Goal: Information Seeking & Learning: Find specific fact

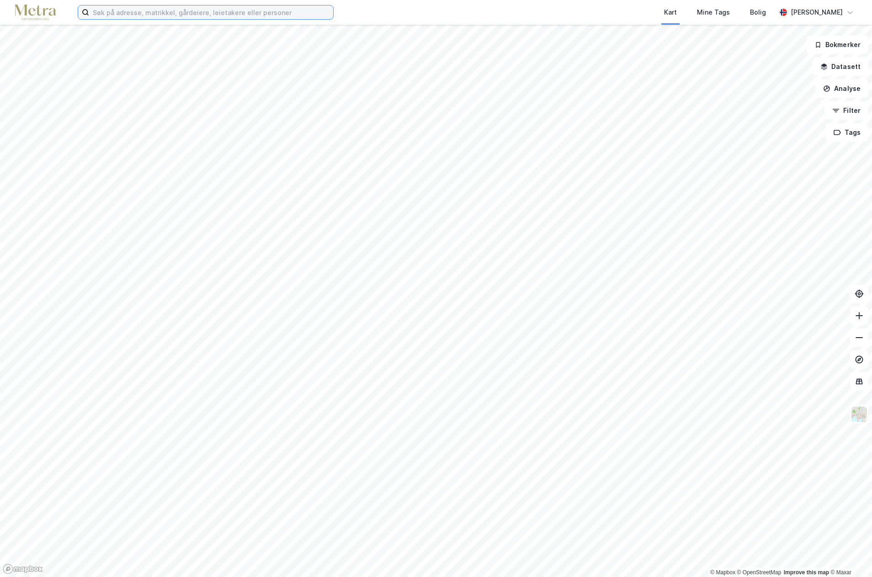
click at [159, 17] on input at bounding box center [211, 12] width 244 height 14
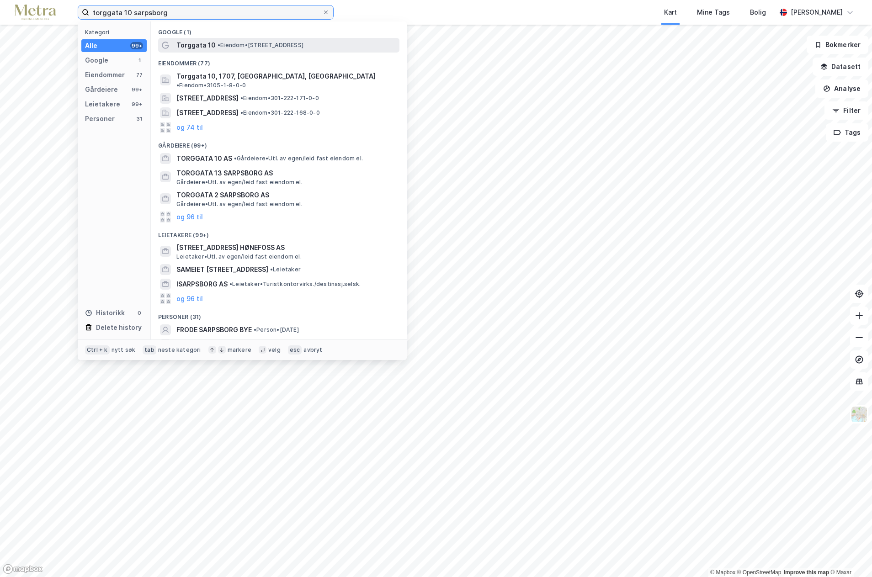
type input "torggata 10 sarpsborg"
click at [208, 43] on span "Torggata 10" at bounding box center [195, 45] width 39 height 11
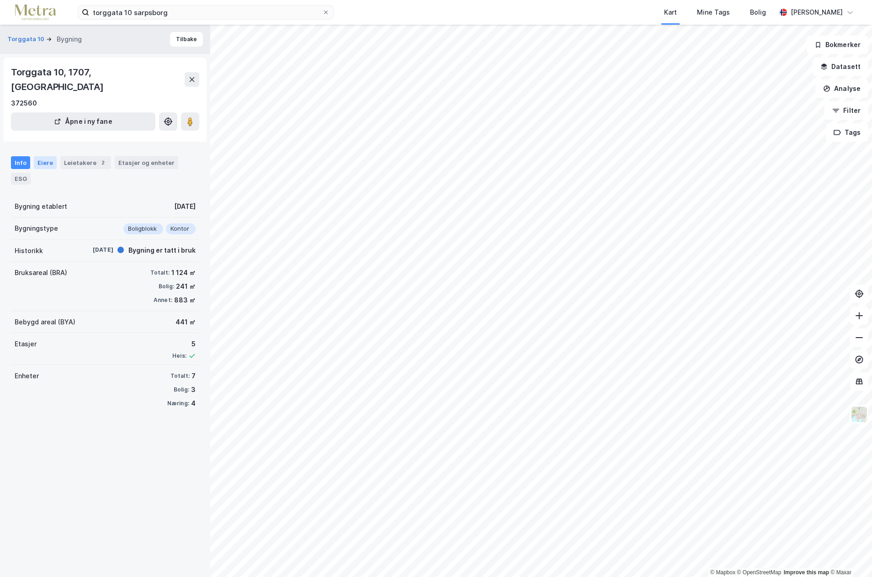
click at [44, 156] on div "Eiere" at bounding box center [45, 162] width 23 height 13
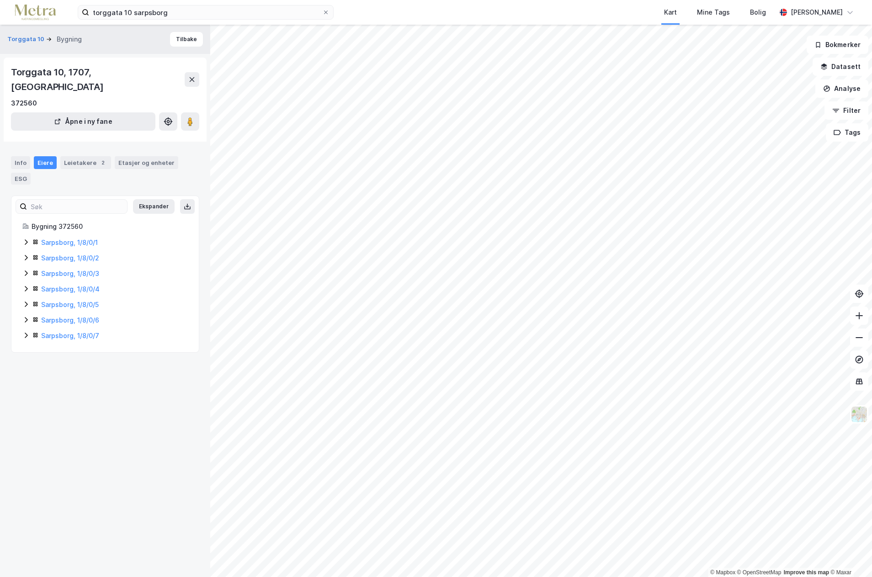
click at [25, 239] on icon at bounding box center [25, 242] width 7 height 7
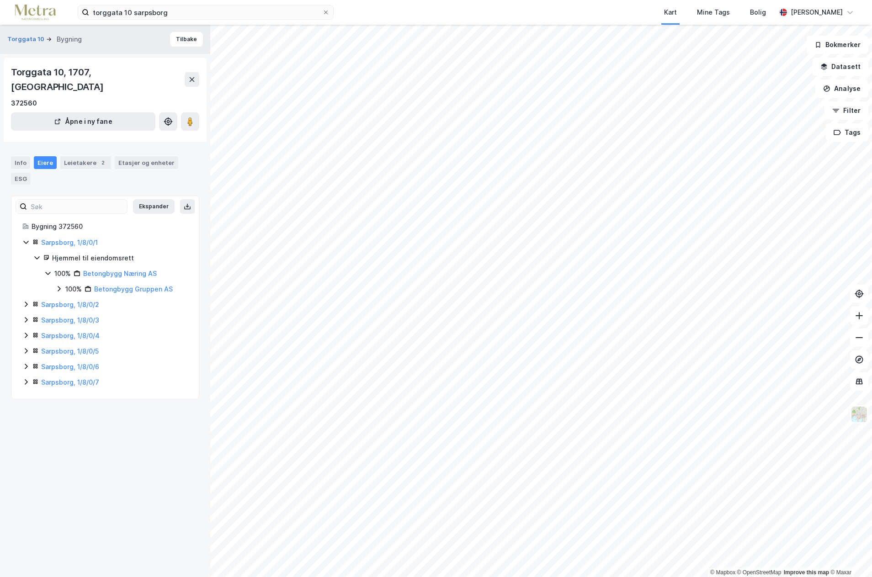
click at [25, 239] on icon at bounding box center [25, 242] width 7 height 7
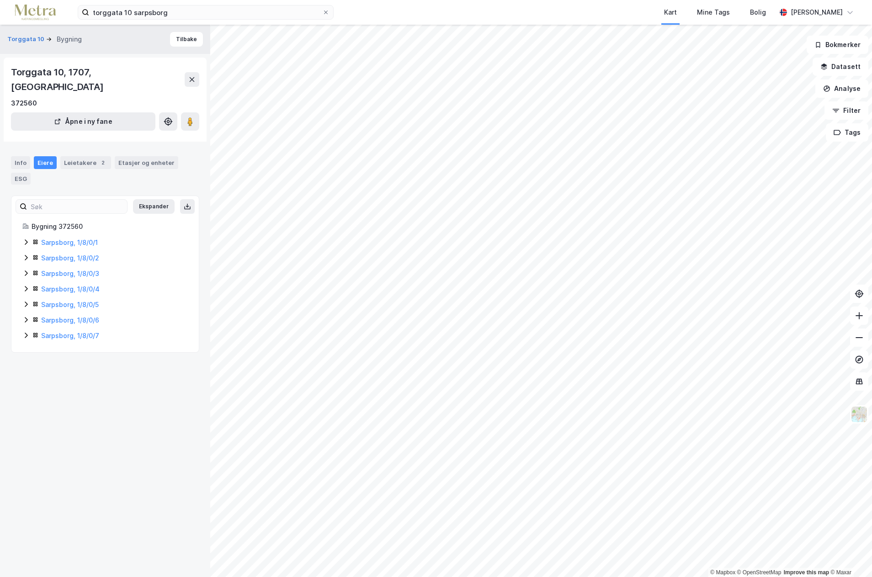
click at [27, 254] on icon at bounding box center [25, 257] width 7 height 7
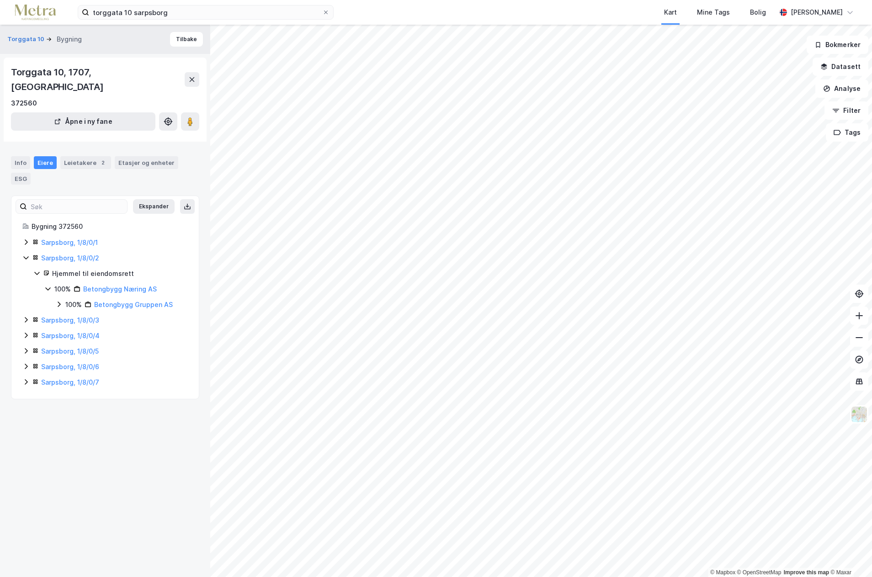
click at [27, 254] on icon at bounding box center [25, 257] width 7 height 7
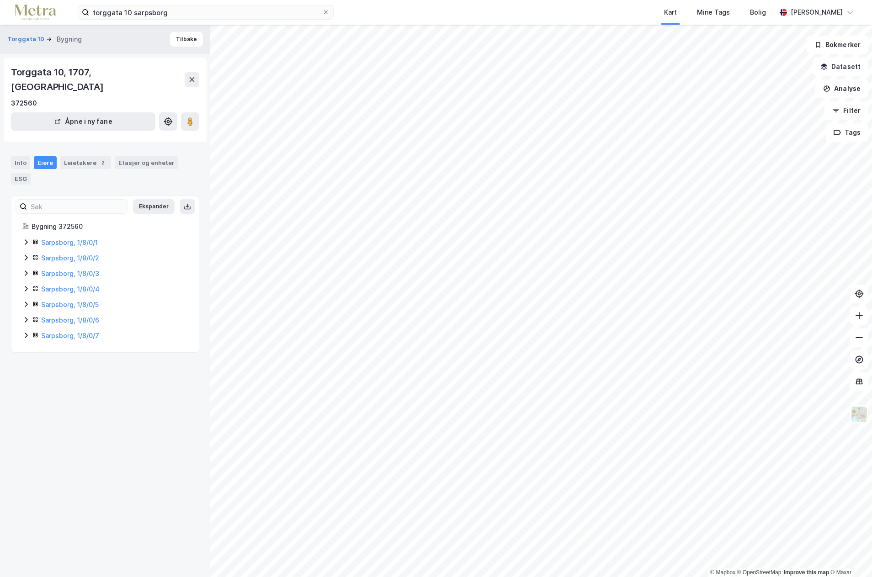
click at [27, 270] on icon at bounding box center [25, 273] width 7 height 7
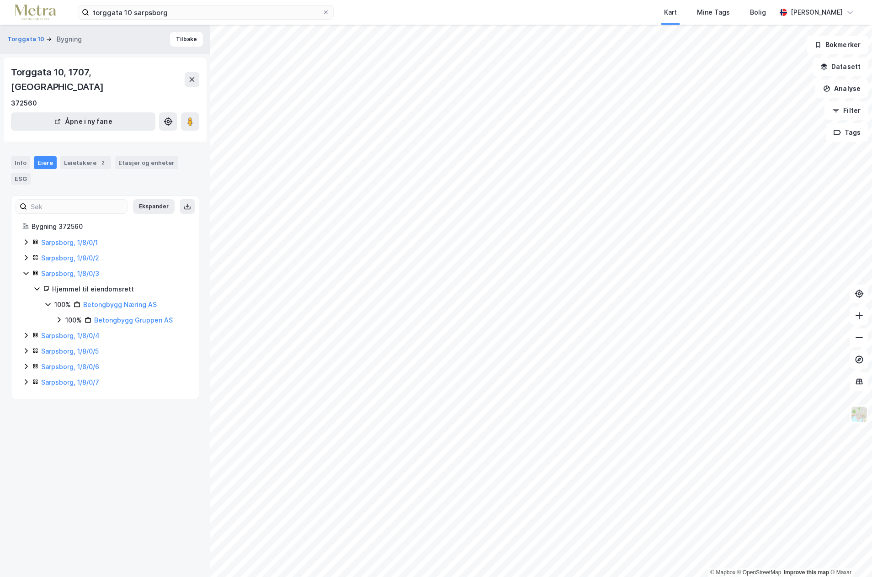
click at [27, 270] on icon at bounding box center [25, 273] width 7 height 7
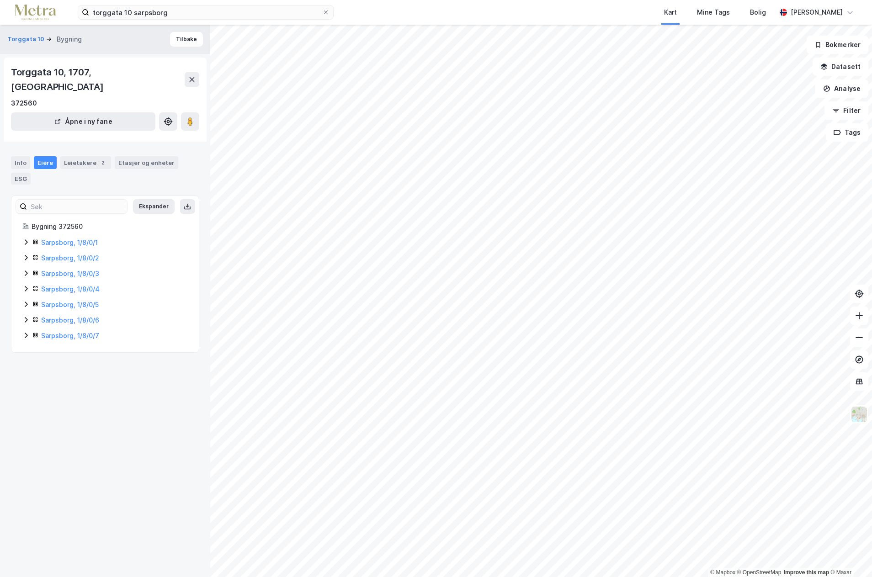
click at [23, 285] on icon at bounding box center [25, 288] width 7 height 7
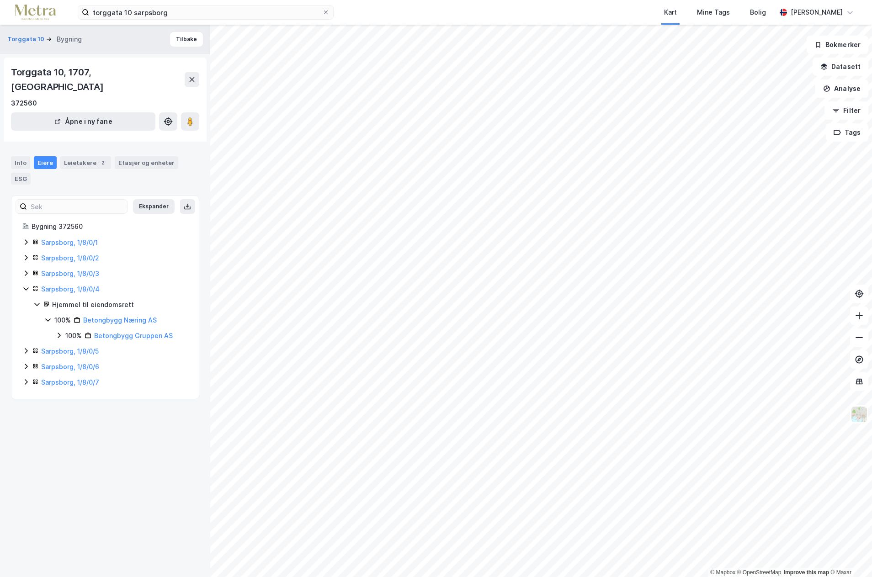
click at [23, 285] on icon at bounding box center [25, 288] width 7 height 7
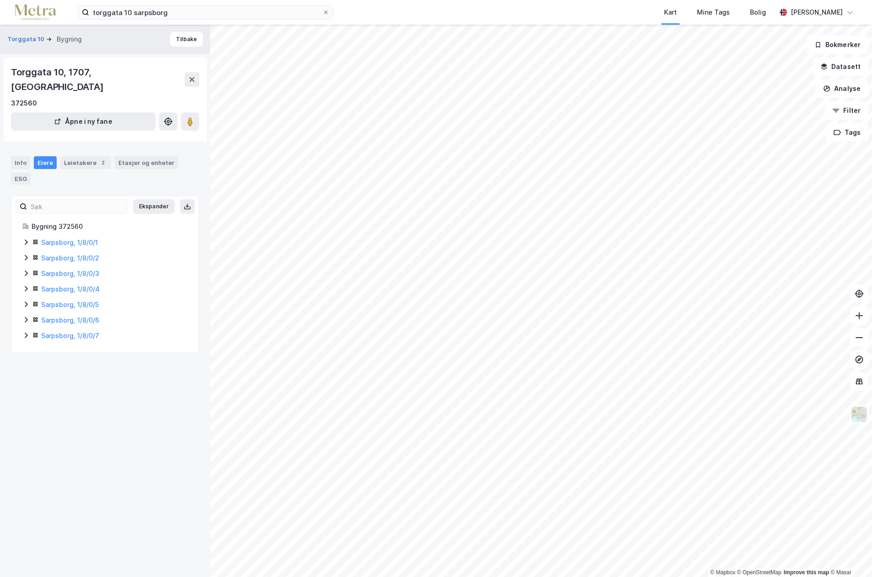
click at [24, 301] on icon at bounding box center [25, 304] width 7 height 7
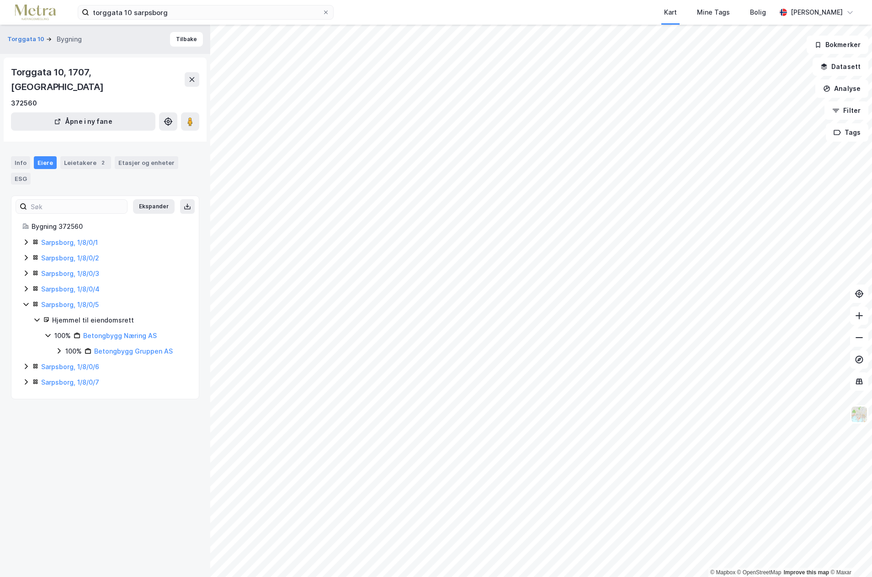
click at [24, 301] on icon at bounding box center [25, 304] width 7 height 7
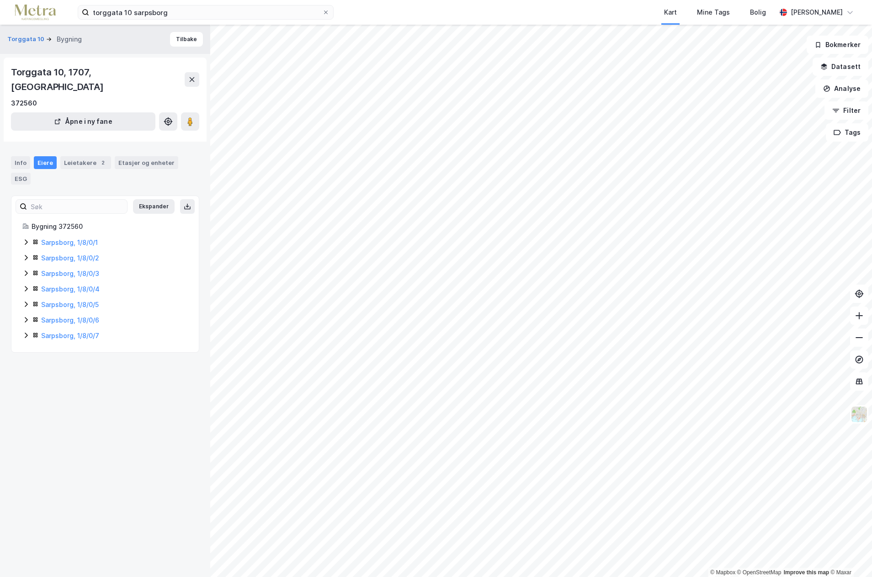
click at [29, 316] on icon at bounding box center [25, 319] width 7 height 7
click at [27, 333] on icon at bounding box center [26, 335] width 3 height 5
click at [120, 363] on link "Betongbygg Næring AS" at bounding box center [120, 367] width 74 height 8
